Goal: Task Accomplishment & Management: Use online tool/utility

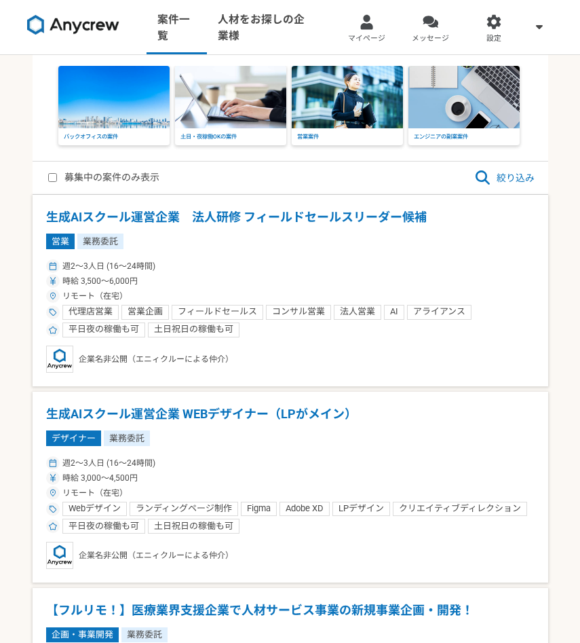
click at [107, 174] on label "募集中の案件のみ表示" at bounding box center [103, 178] width 111 height 16
click at [57, 174] on input "募集中の案件のみ表示" at bounding box center [52, 177] width 9 height 9
checkbox input "true"
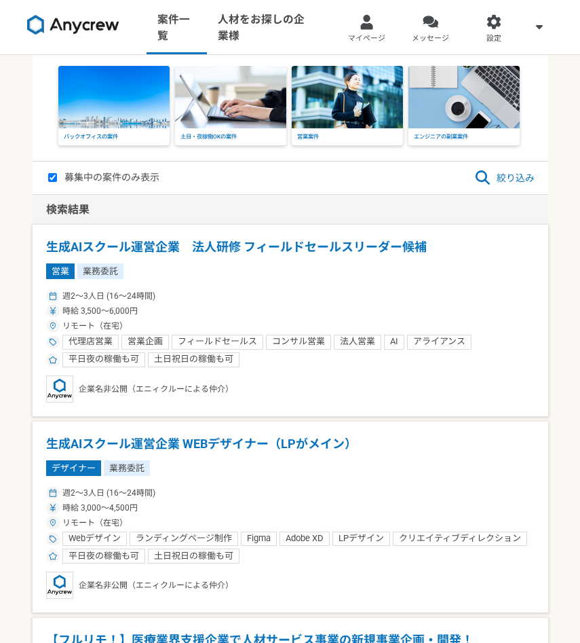
click at [477, 175] on icon at bounding box center [483, 177] width 14 height 14
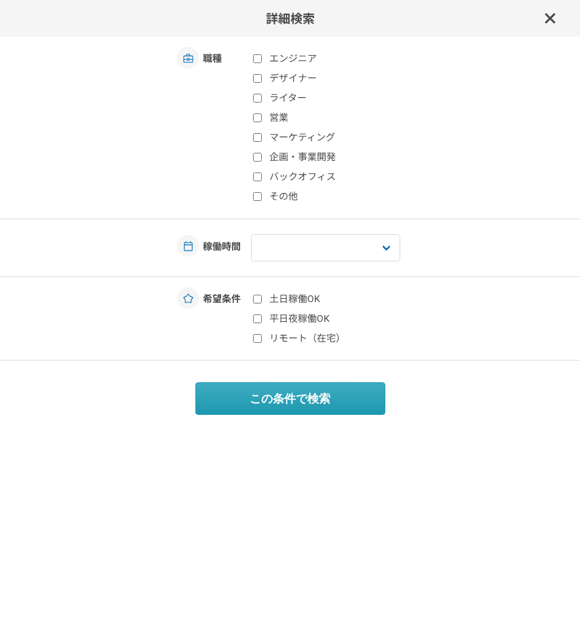
click at [255, 134] on input "マーケティング" at bounding box center [257, 137] width 9 height 9
checkbox input "true"
click at [285, 339] on label "リモート（在宅）" at bounding box center [333, 338] width 161 height 14
click at [262, 339] on input "リモート（在宅）" at bounding box center [257, 338] width 9 height 9
checkbox input "true"
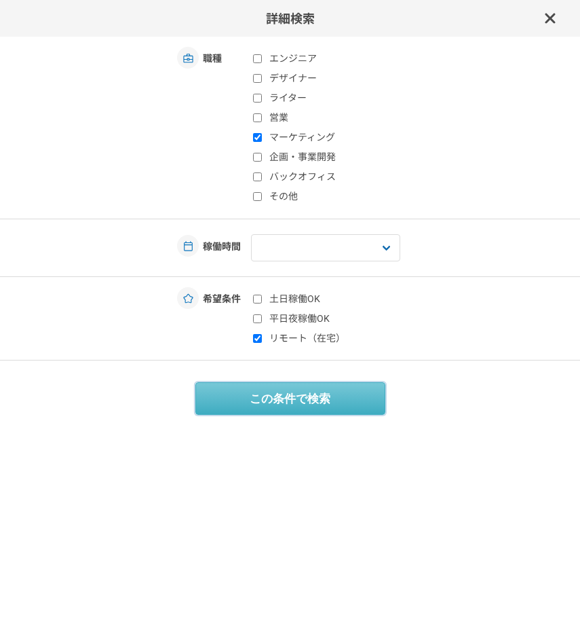
click at [288, 394] on button "この条件で検索" at bounding box center [290, 398] width 190 height 33
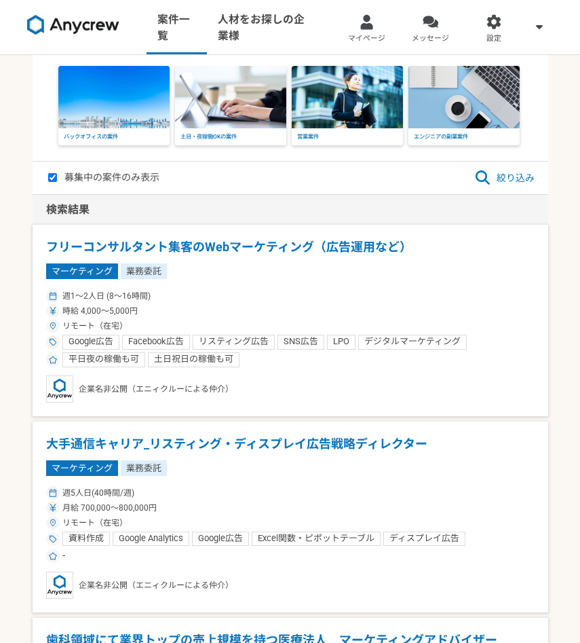
click at [348, 205] on div "検索結果" at bounding box center [291, 210] width 516 height 30
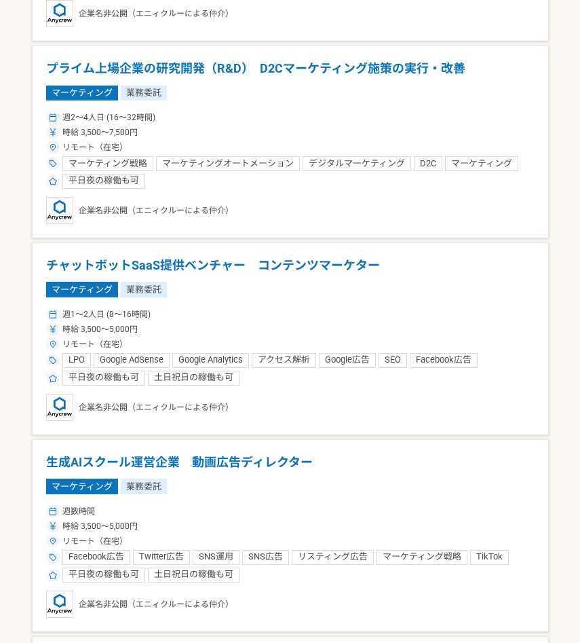
scroll to position [972, 0]
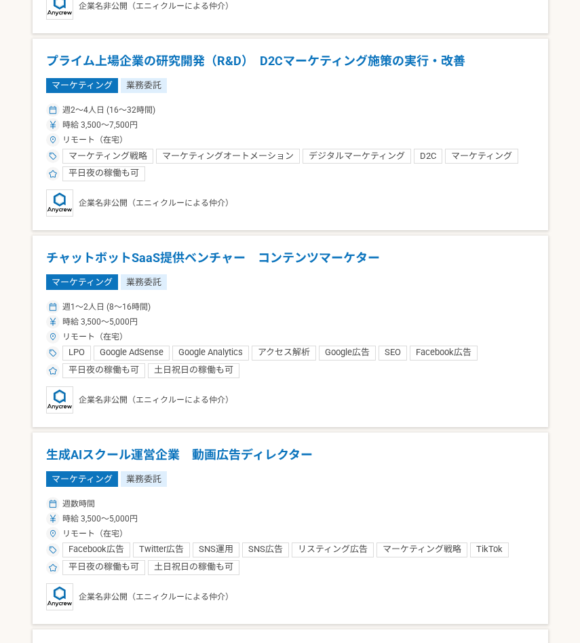
click at [85, 252] on h1 "チャットボットSaaS提供ベンチャー　コンテンツマーケター" at bounding box center [290, 258] width 489 height 18
